Goal: Task Accomplishment & Management: Use online tool/utility

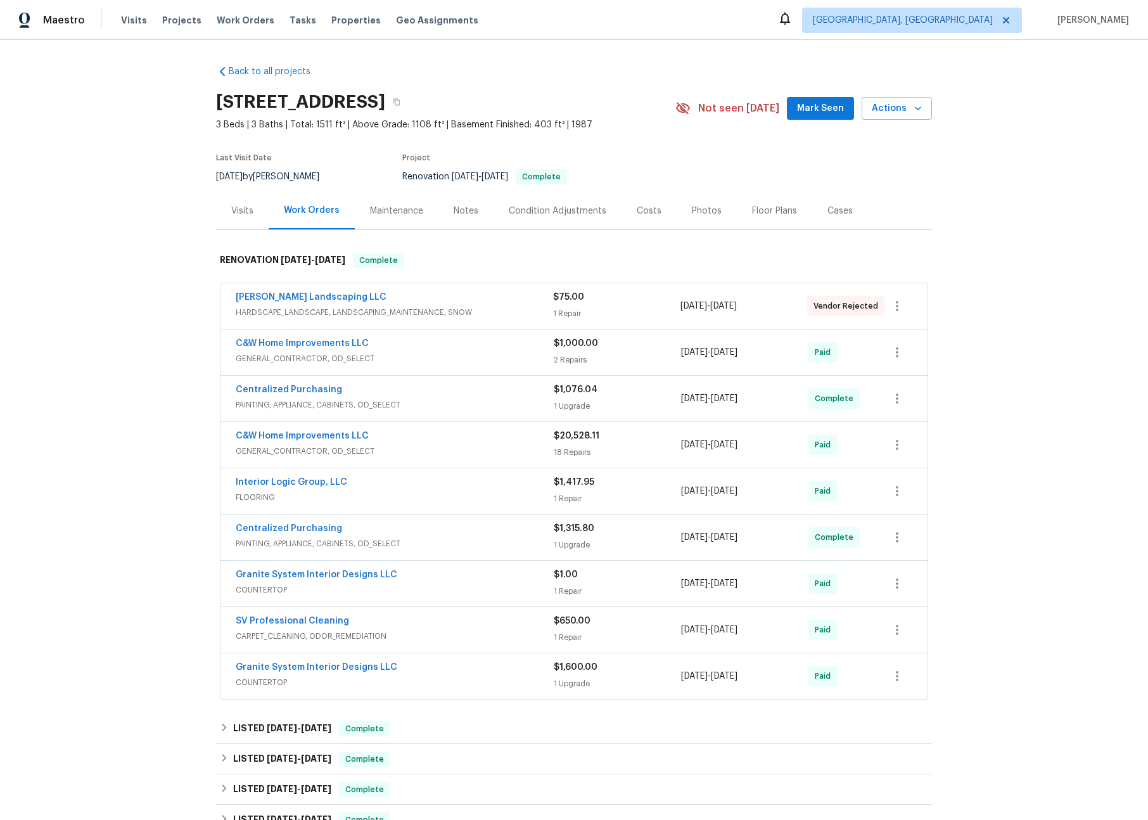
click at [238, 206] on div "Visits" at bounding box center [242, 211] width 22 height 13
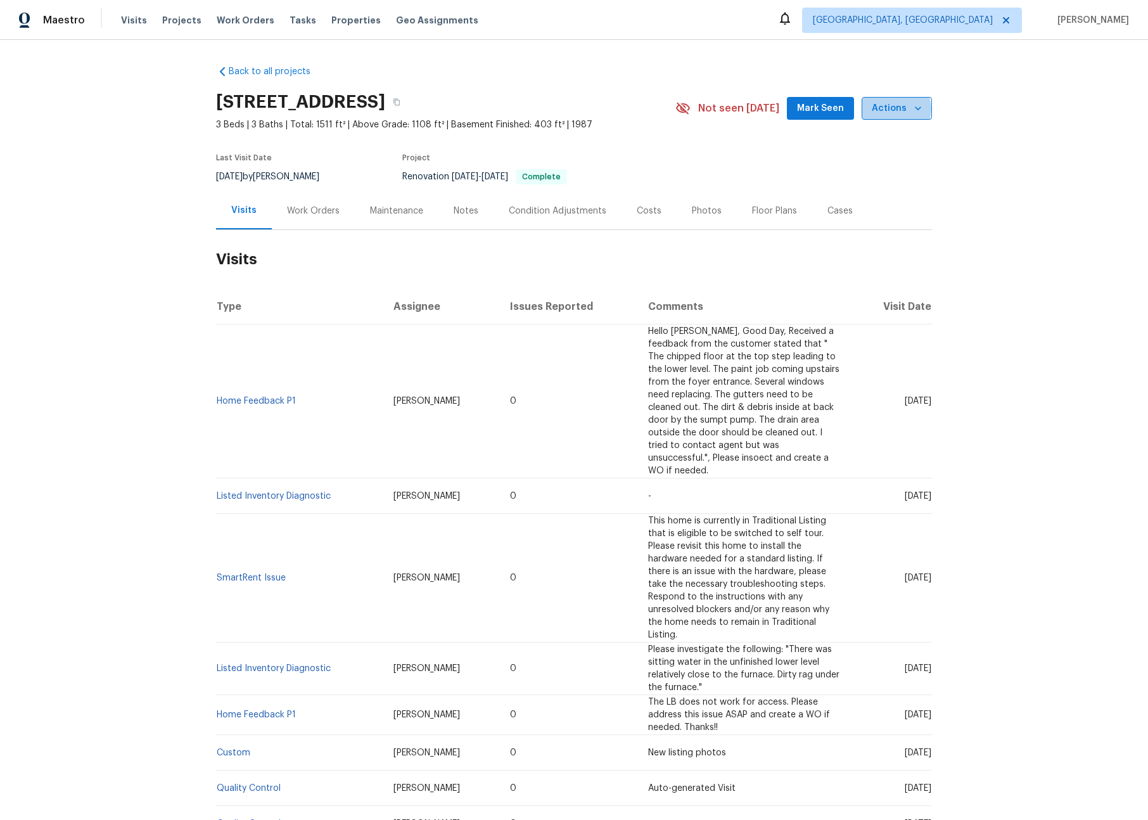
click at [890, 108] on span "Actions" at bounding box center [896, 109] width 50 height 16
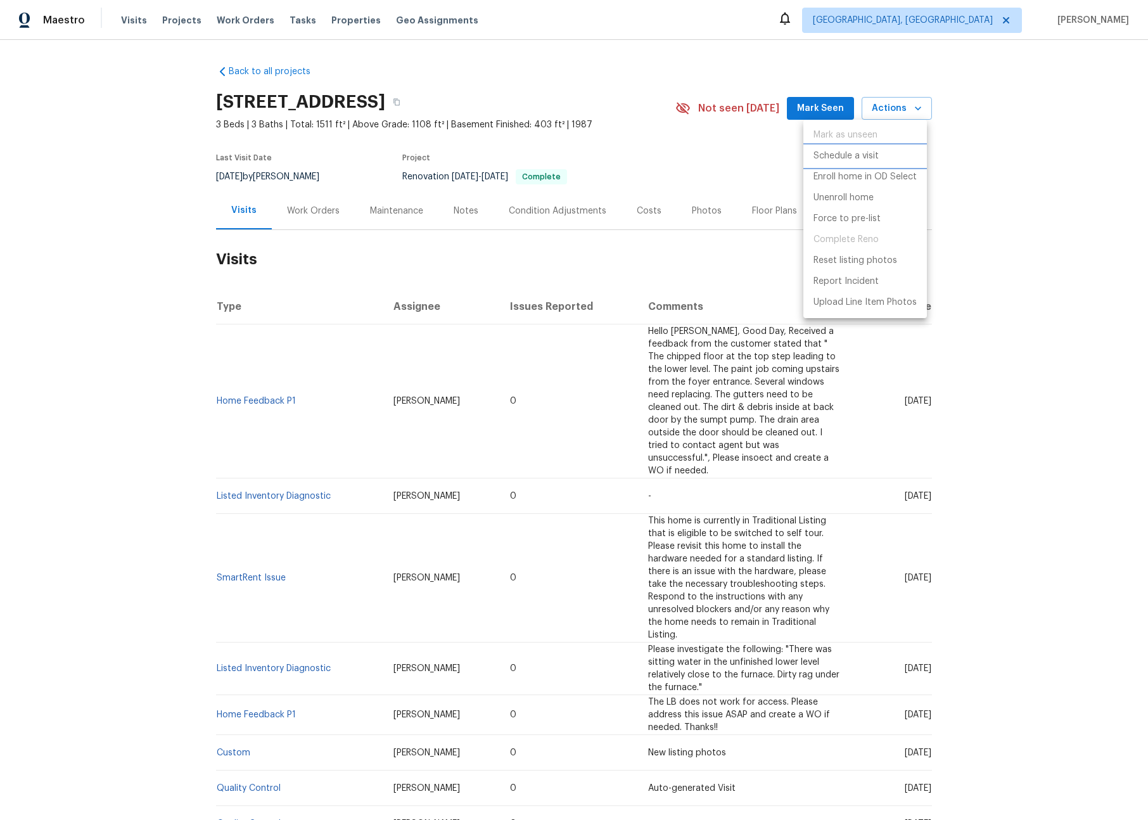
click at [849, 160] on p "Schedule a visit" at bounding box center [845, 155] width 65 height 13
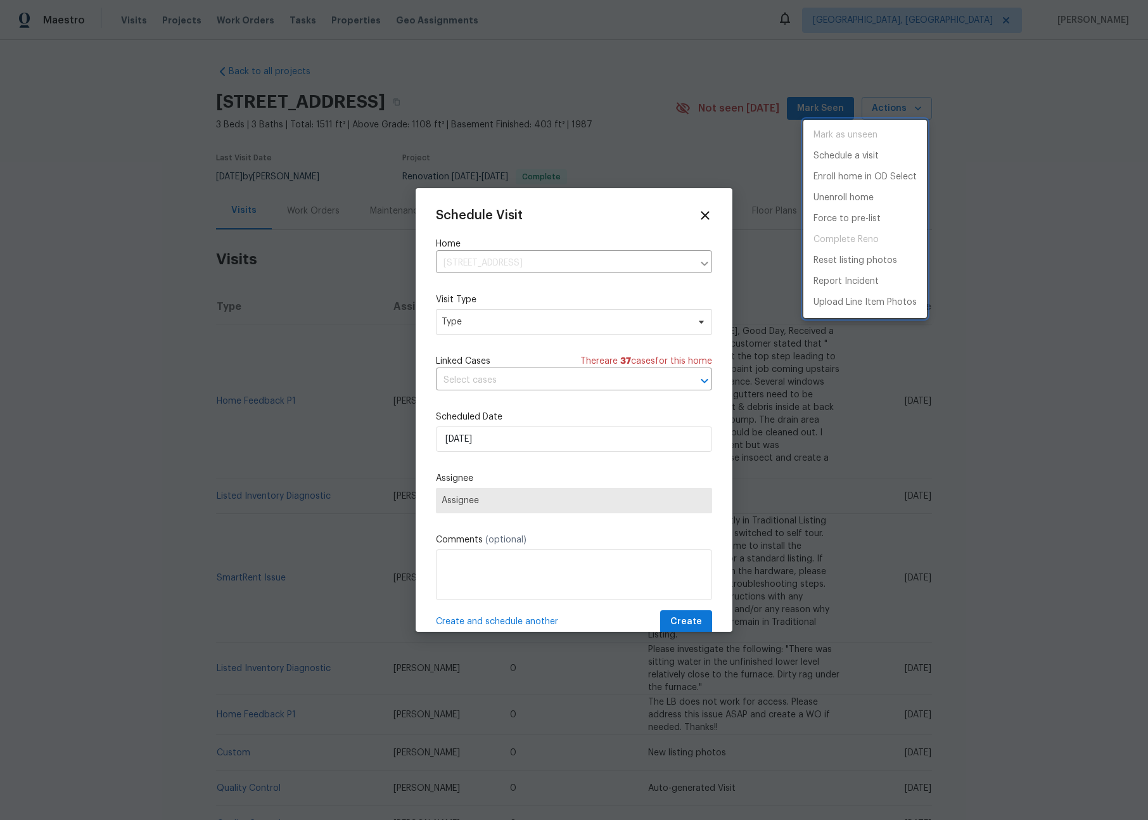
click at [553, 324] on div at bounding box center [574, 410] width 1148 height 820
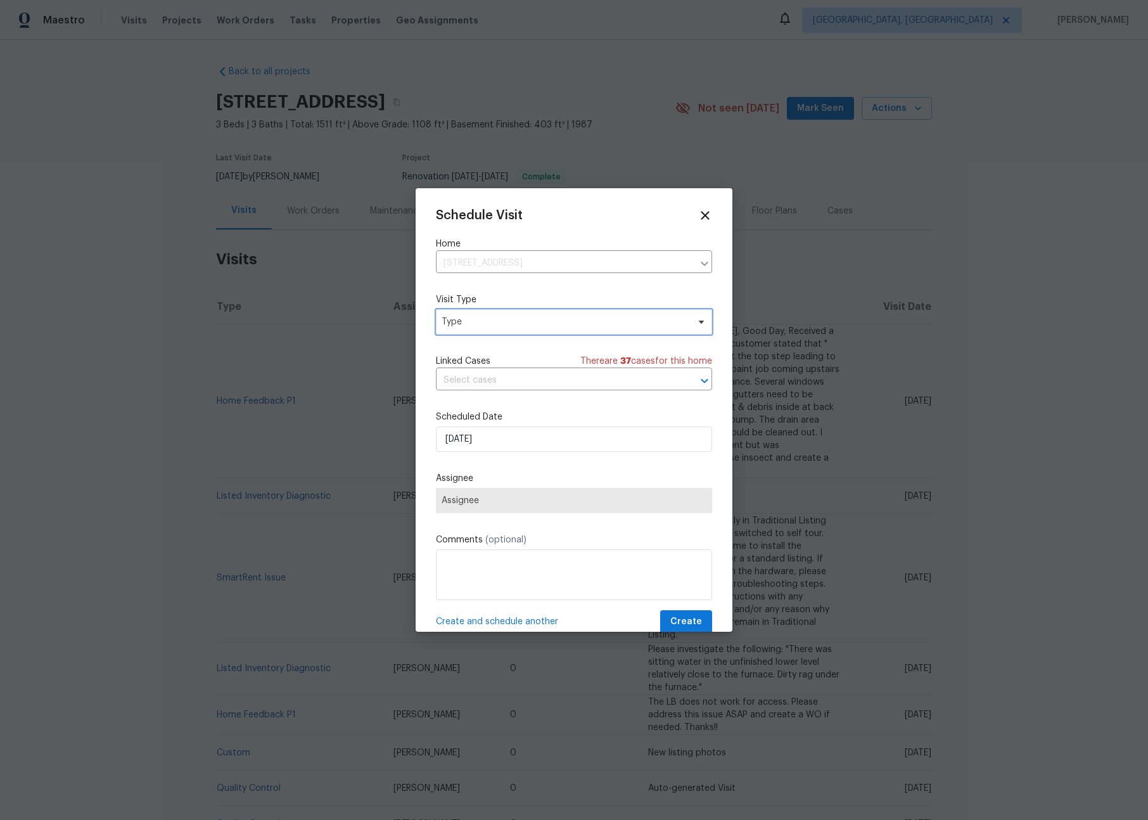
click at [518, 328] on span "Type" at bounding box center [574, 321] width 276 height 25
type input "sec"
click at [469, 381] on div "Security" at bounding box center [460, 382] width 34 height 13
drag, startPoint x: 493, startPoint y: 504, endPoint x: 493, endPoint y: 483, distance: 21.5
click at [493, 504] on span "Assignee" at bounding box center [565, 500] width 248 height 10
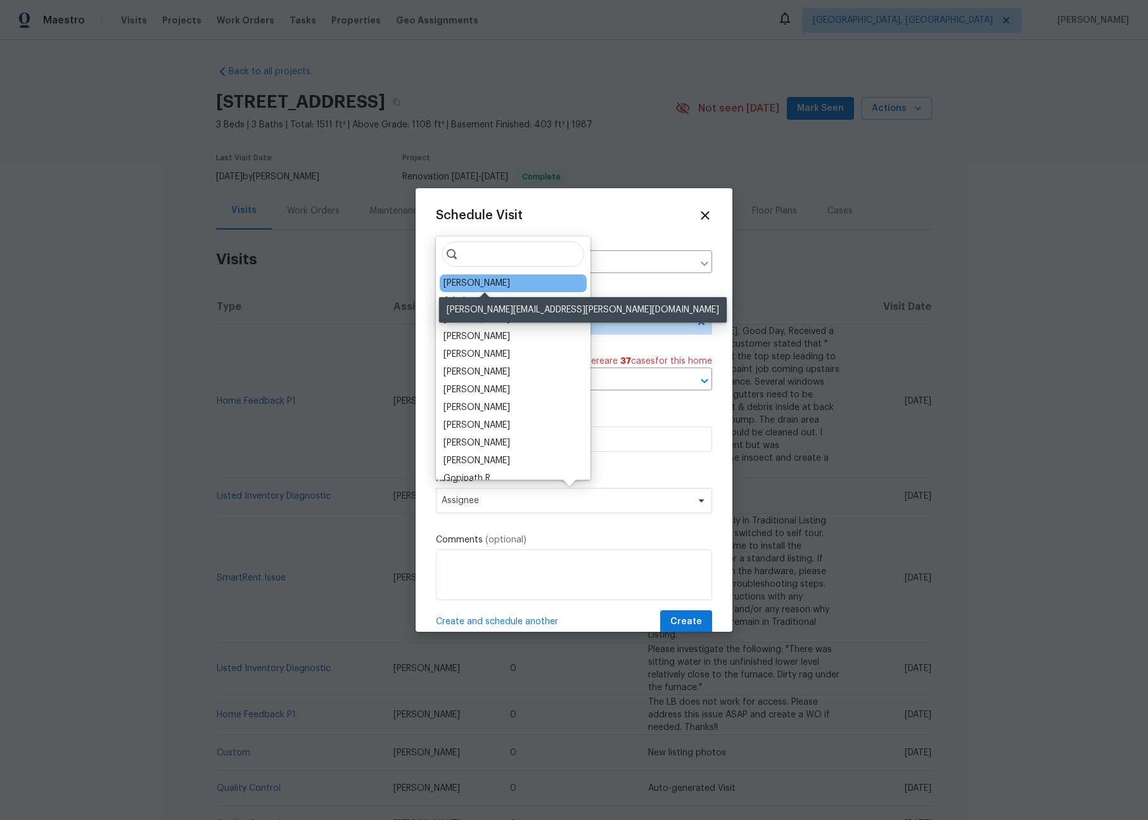
click at [455, 281] on div "[PERSON_NAME]" at bounding box center [476, 283] width 67 height 13
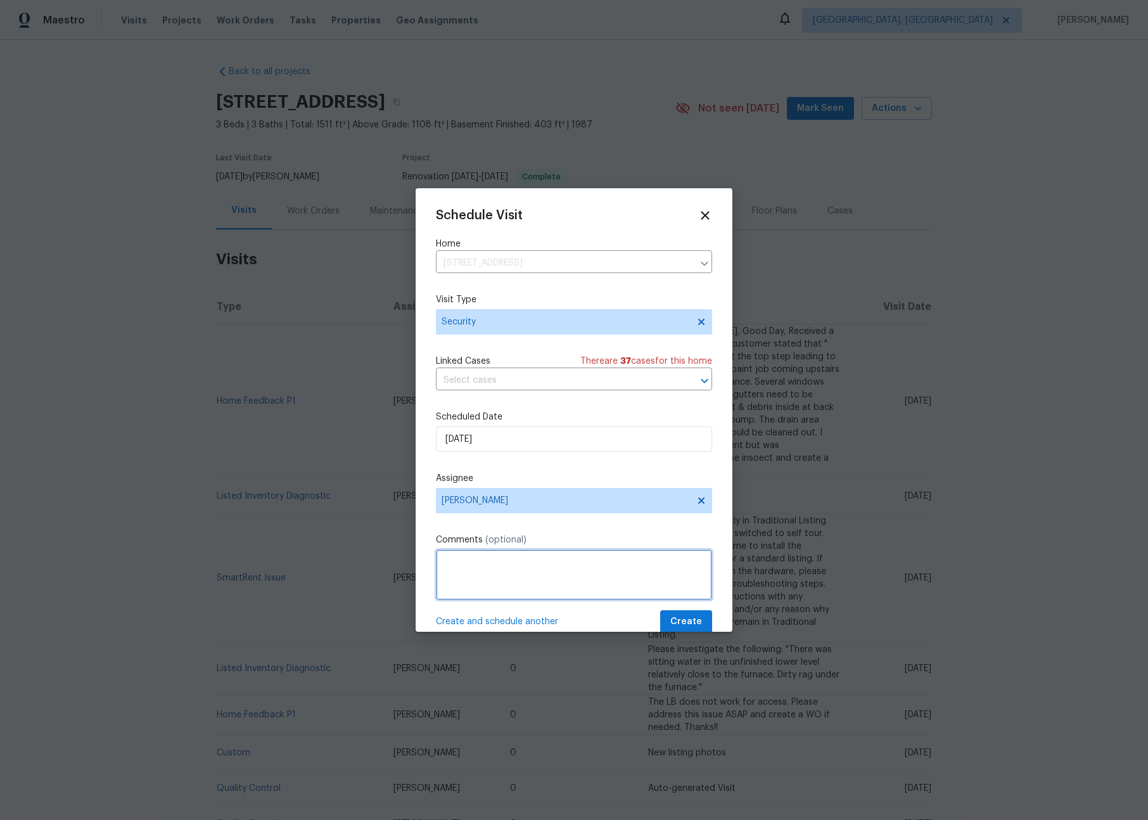
click at [498, 577] on textarea at bounding box center [574, 574] width 276 height 51
type textarea "A rental Scam victim reported to us that the front door is not shutting and loc…"
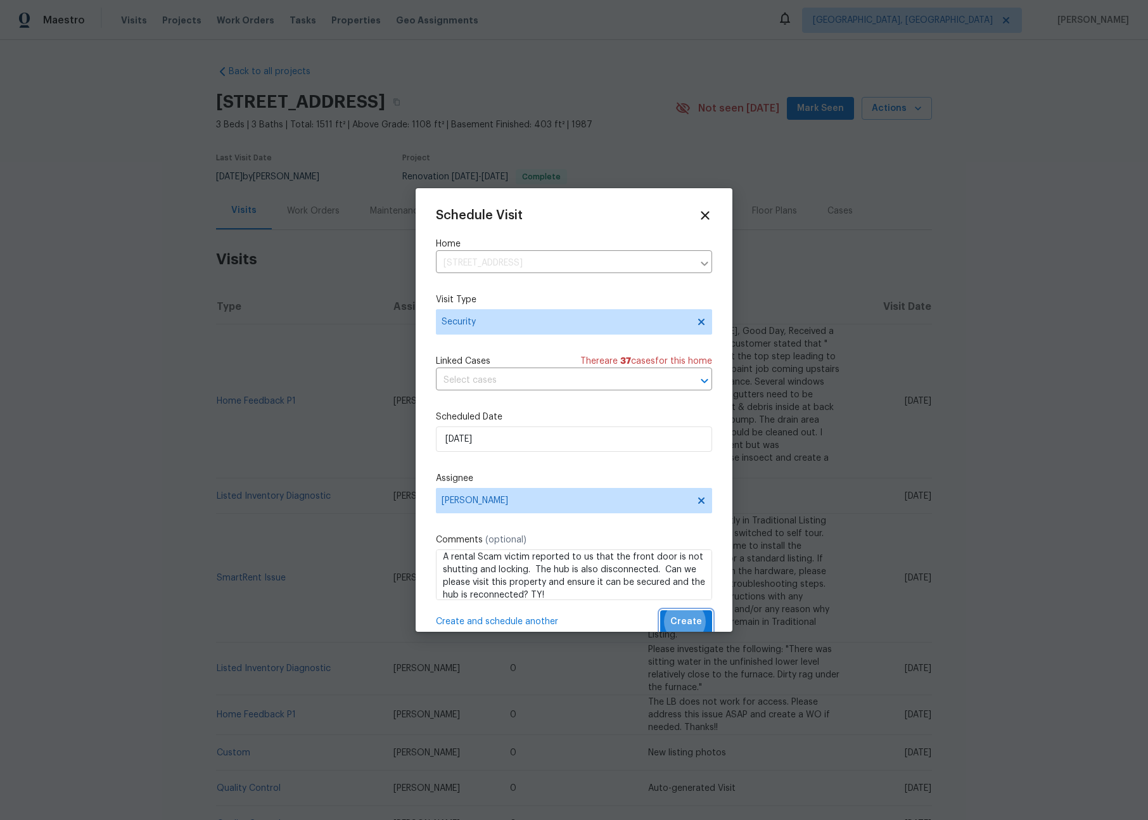
scroll to position [3, 0]
click at [660, 607] on button "Create" at bounding box center [686, 618] width 52 height 23
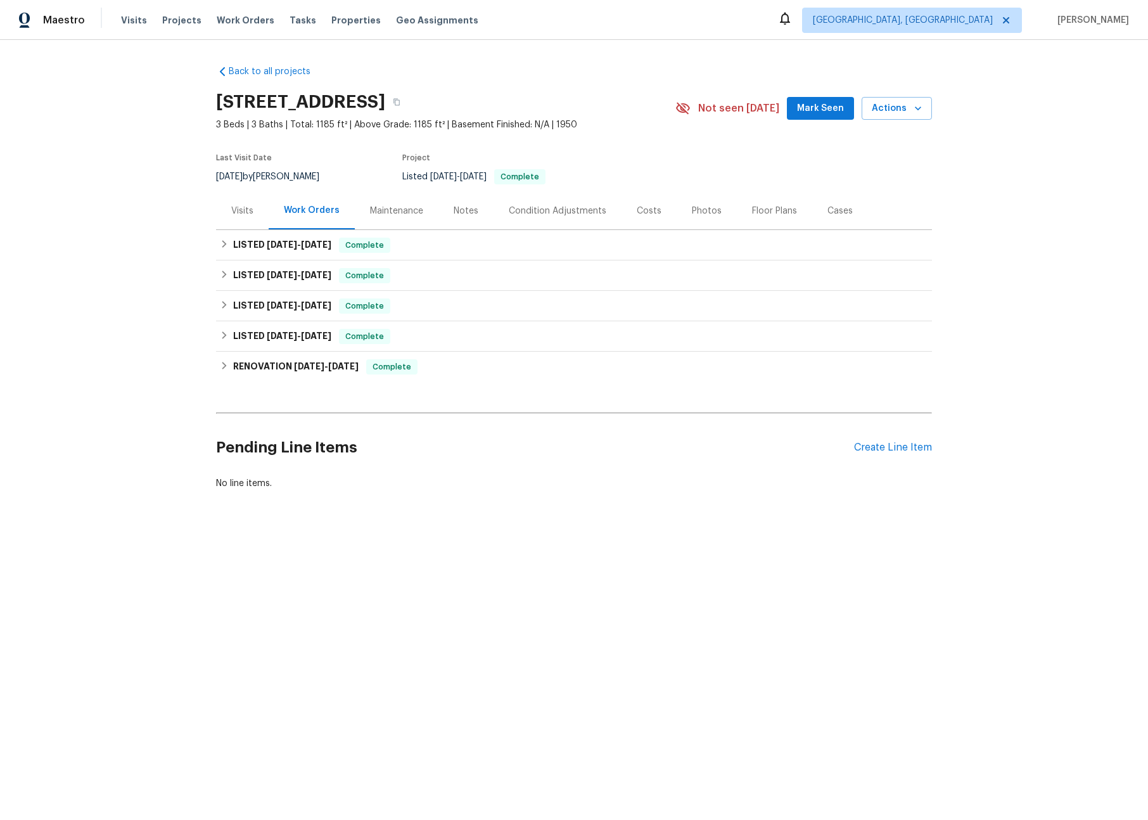
click at [238, 209] on div "Visits" at bounding box center [242, 211] width 22 height 13
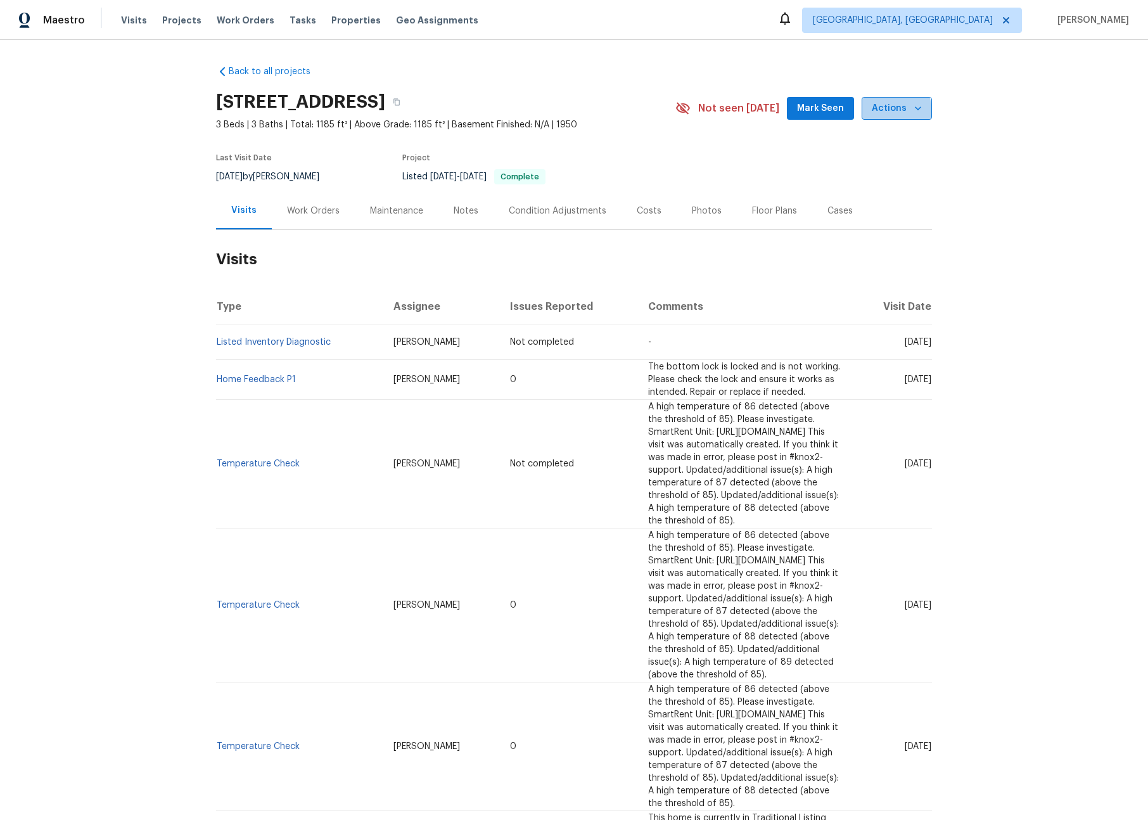
click at [880, 112] on span "Actions" at bounding box center [896, 109] width 50 height 16
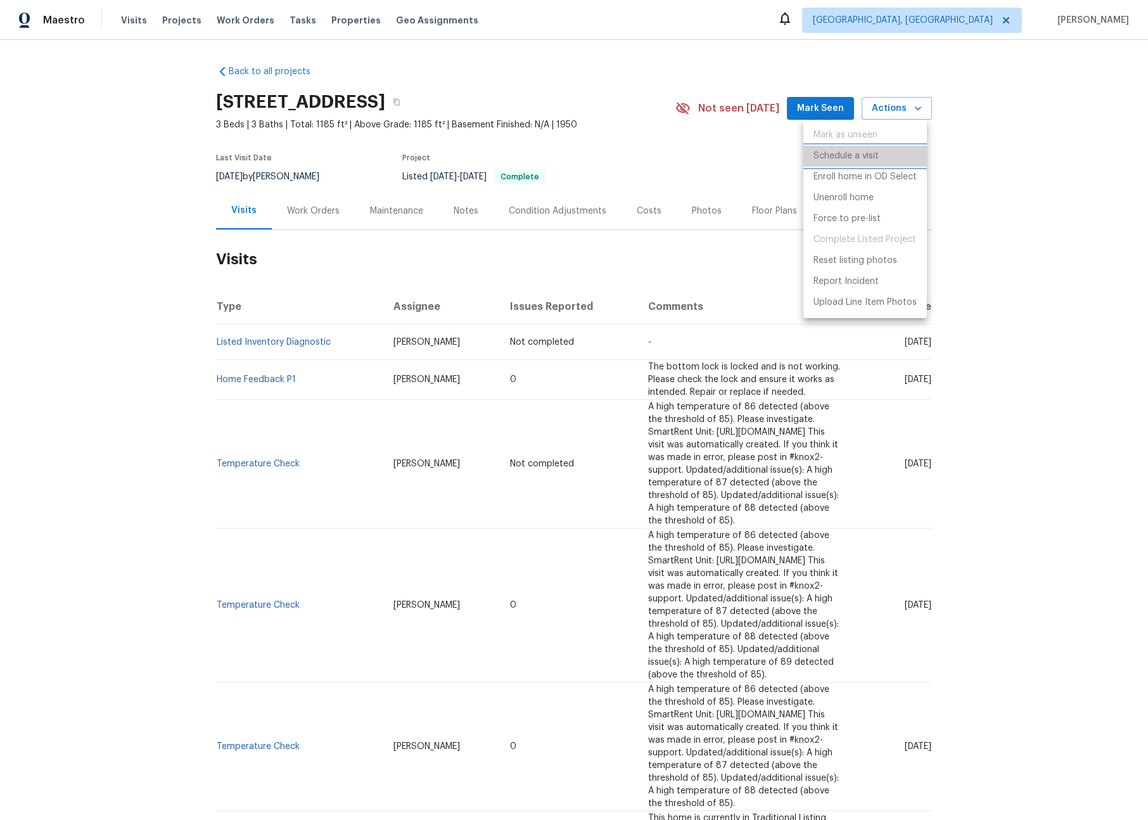
click at [844, 150] on p "Schedule a visit" at bounding box center [845, 155] width 65 height 13
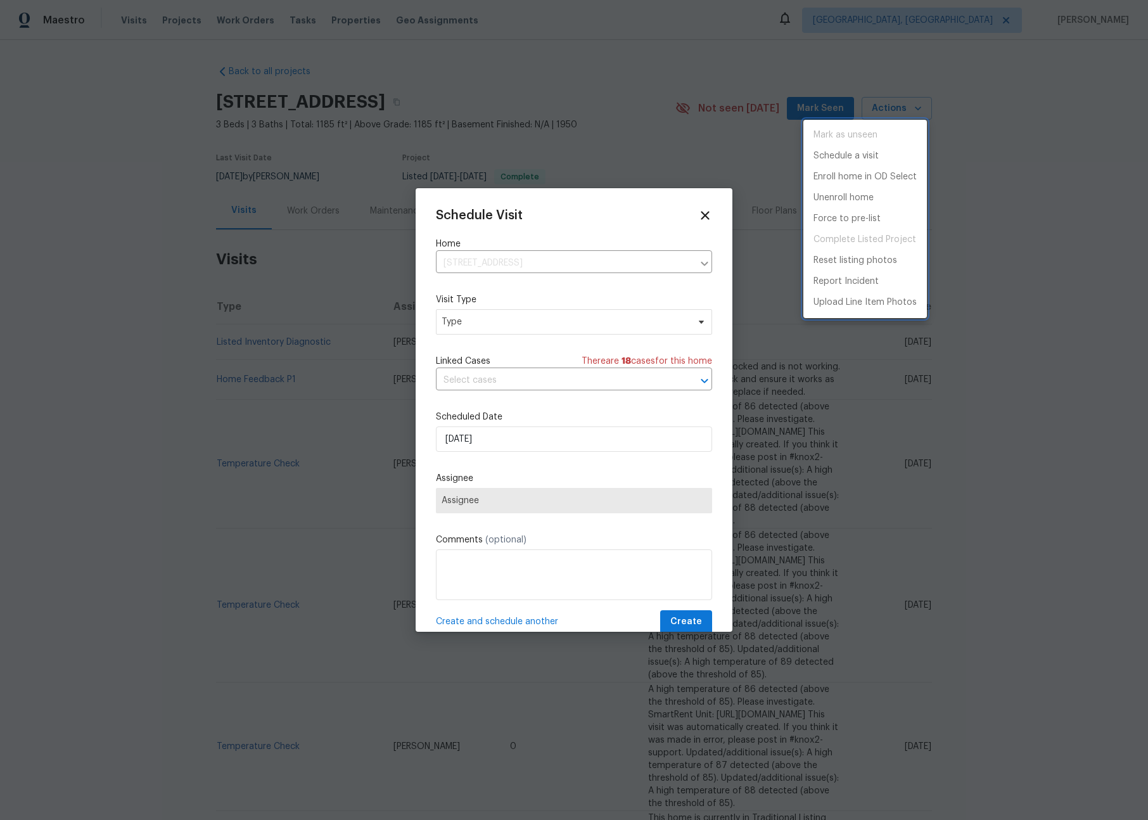
click at [545, 320] on div at bounding box center [574, 410] width 1148 height 820
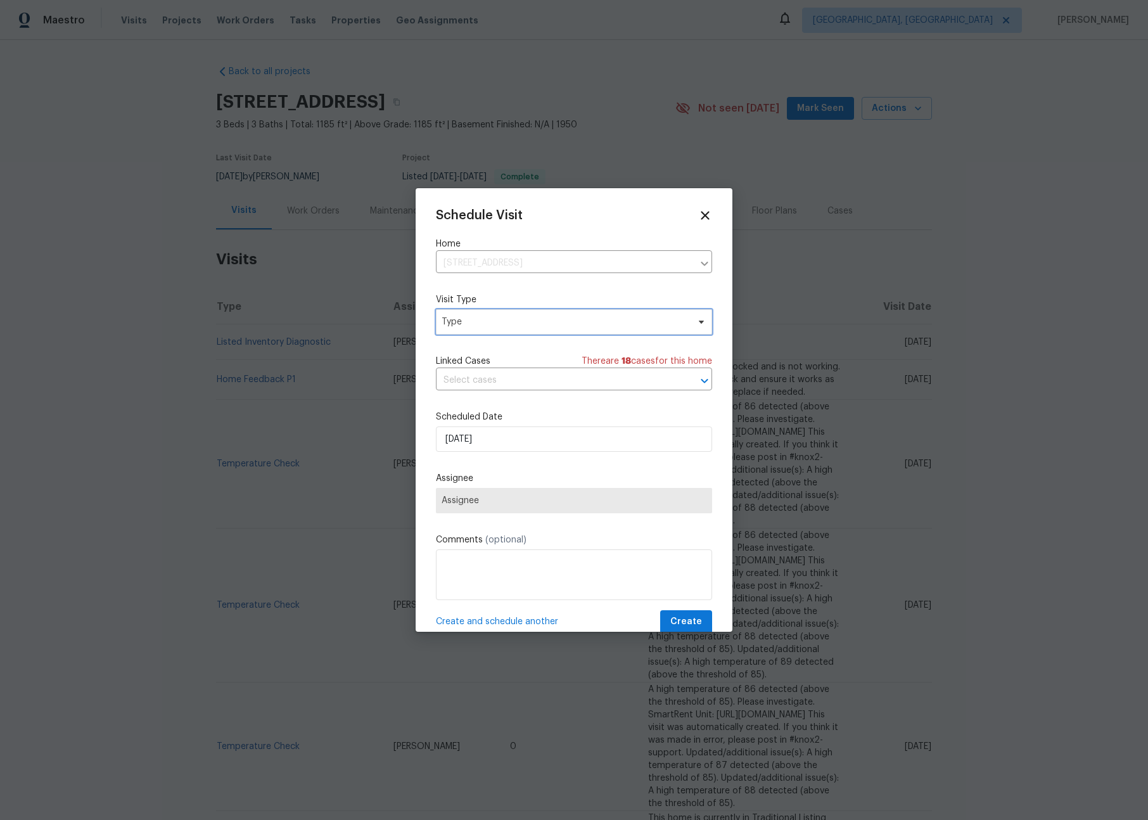
click at [543, 327] on span "Type" at bounding box center [564, 321] width 246 height 13
type input "sec"
click at [462, 381] on div "Security" at bounding box center [460, 382] width 34 height 13
click at [485, 497] on span "Assignee" at bounding box center [565, 500] width 248 height 10
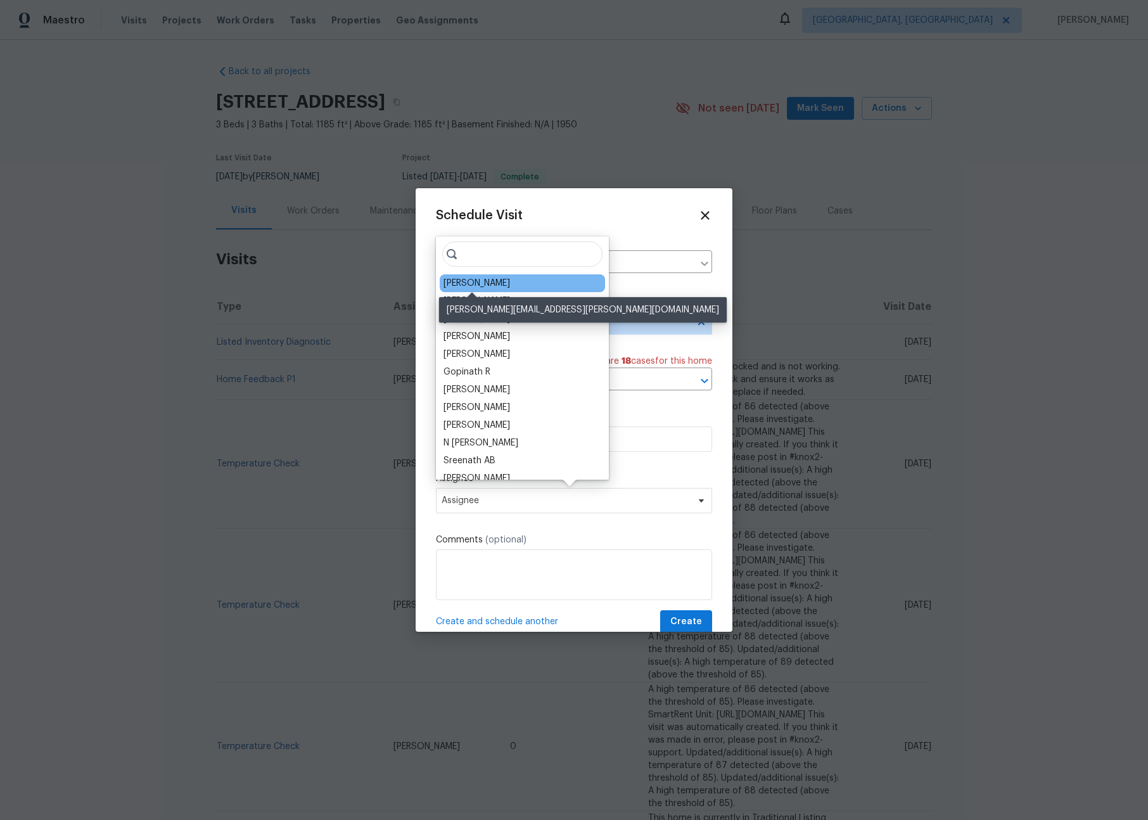
click at [482, 282] on div "Ryan Johnson" at bounding box center [476, 283] width 67 height 13
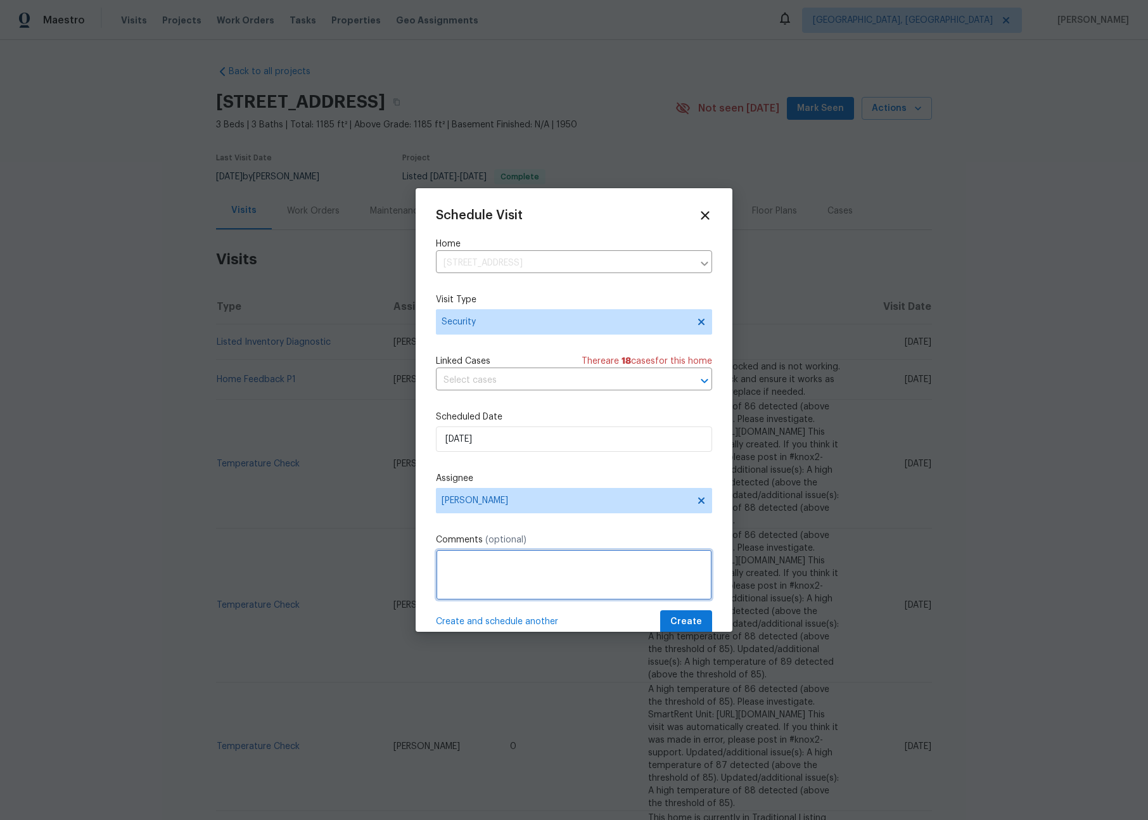
click at [488, 575] on textarea at bounding box center [574, 574] width 276 height 51
type textarea "-"
paste textarea "Rental Scammer has obtained the LB code. Please visit and change the code asap.…"
type textarea "Rental Scammer has obtained the LB code. Please visit and change the code asap.…"
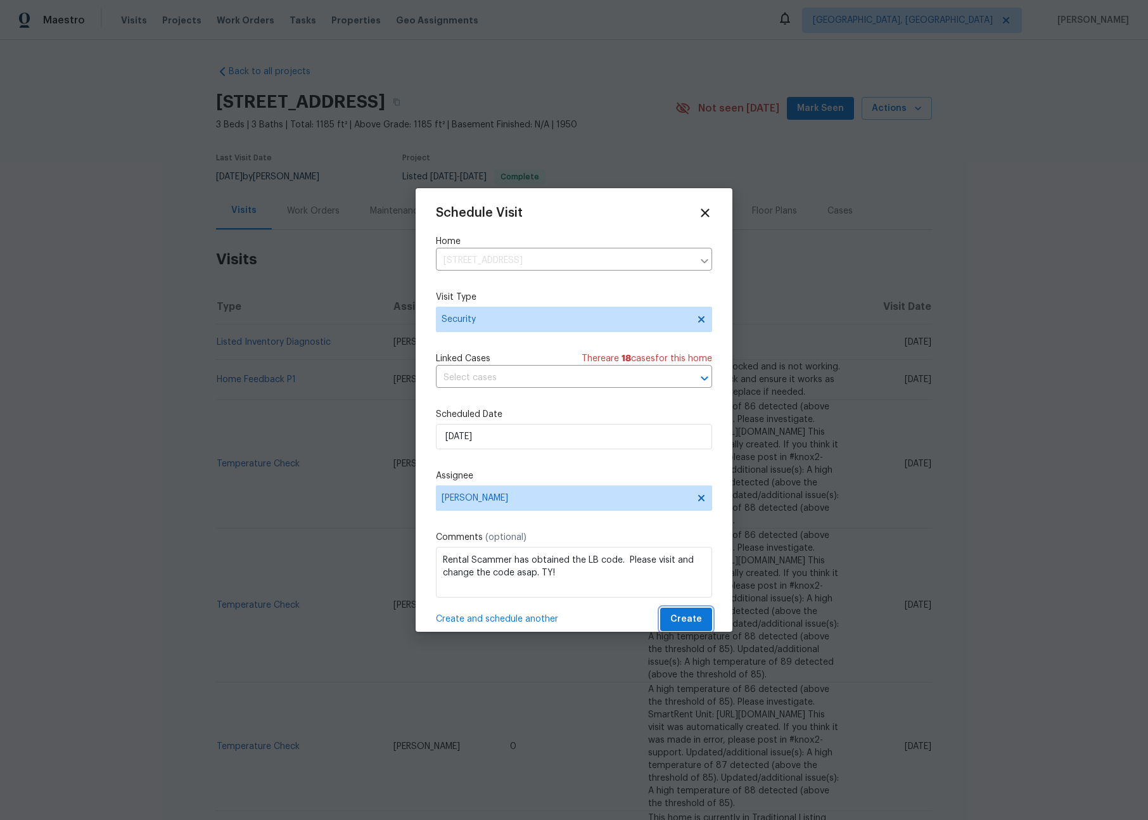
click at [660, 607] on button "Create" at bounding box center [686, 618] width 52 height 23
